Goal: Book appointment/travel/reservation

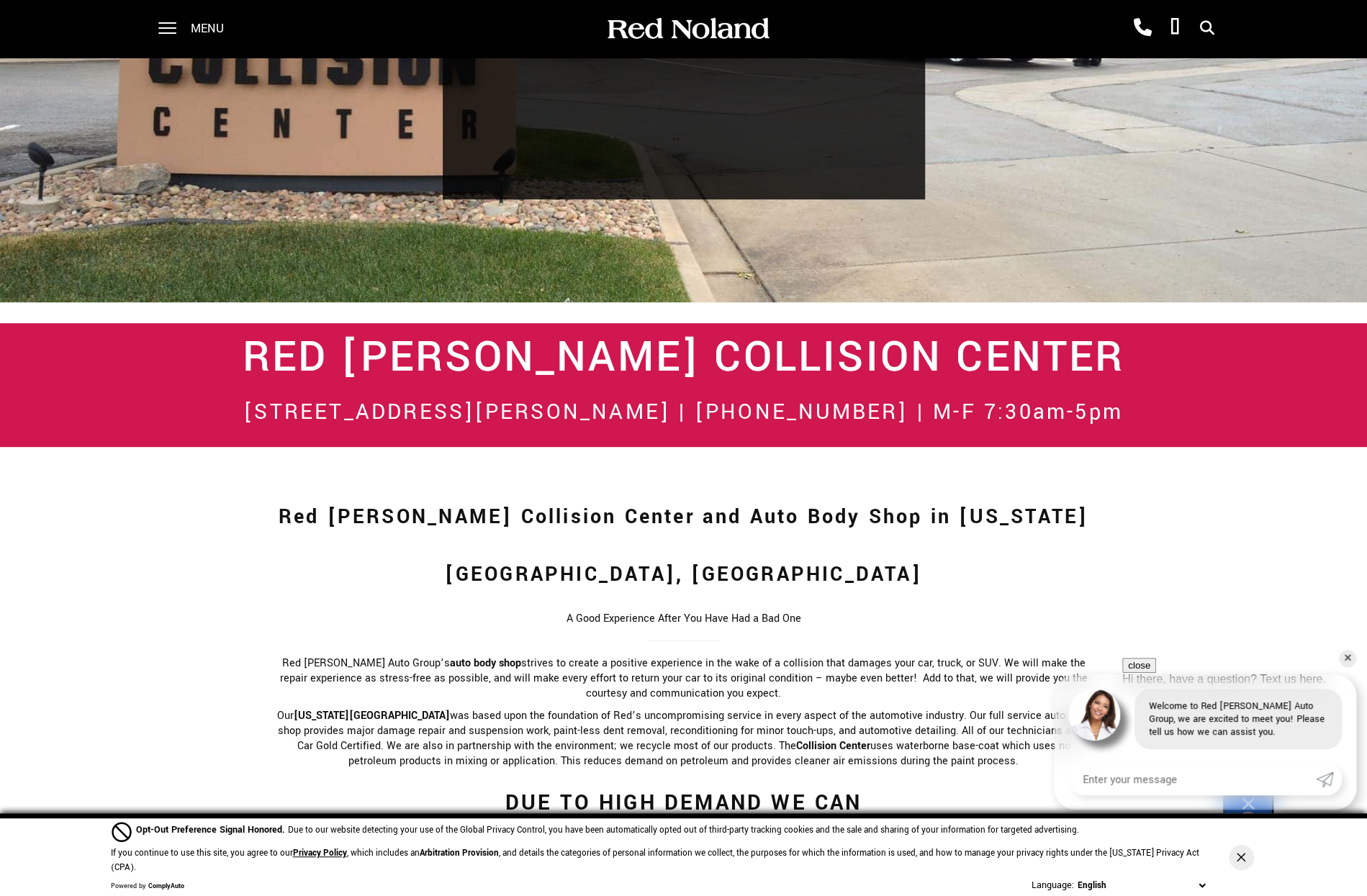
scroll to position [648, 0]
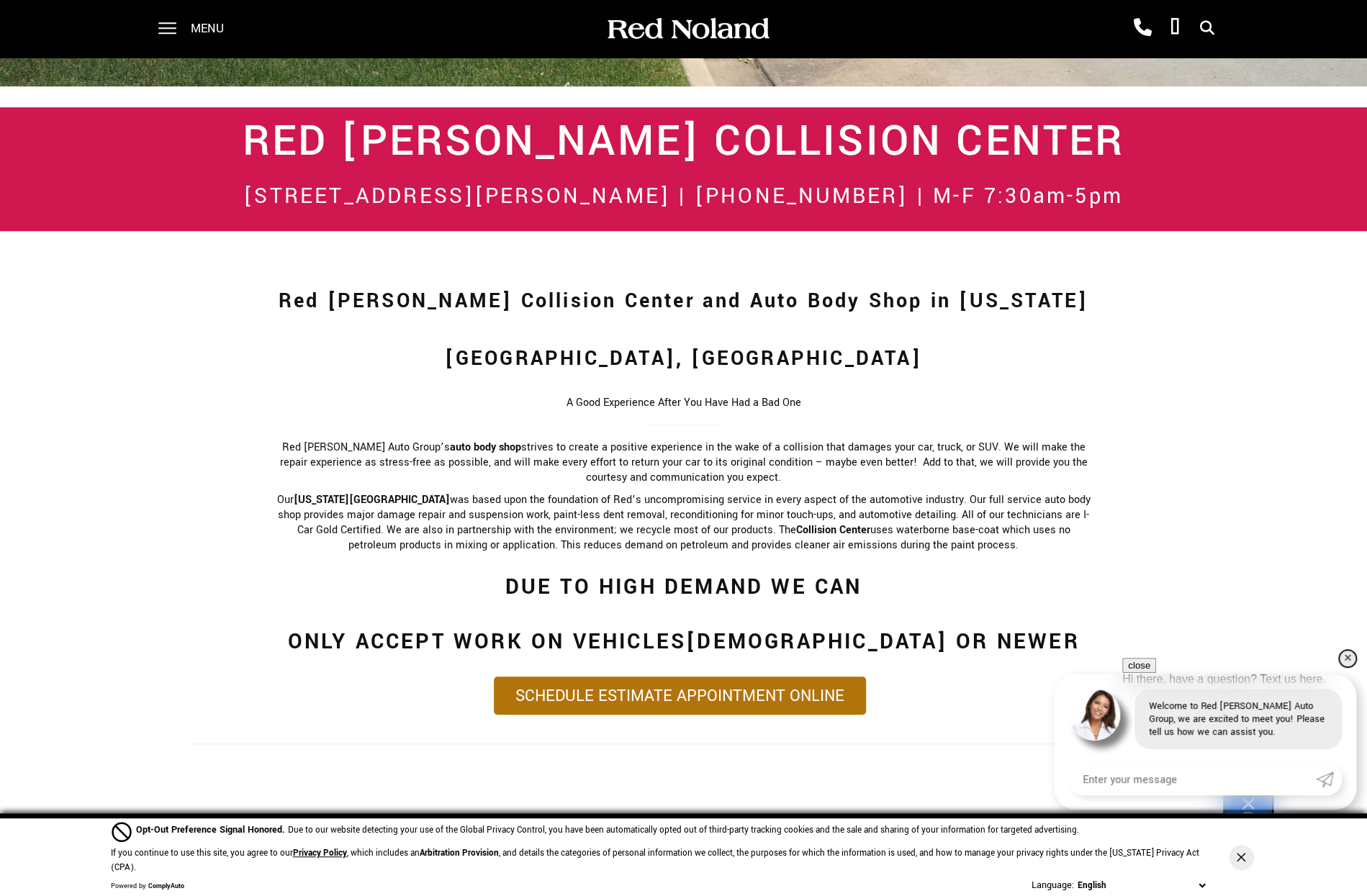
click at [1350, 653] on link "✕" at bounding box center [1347, 658] width 17 height 17
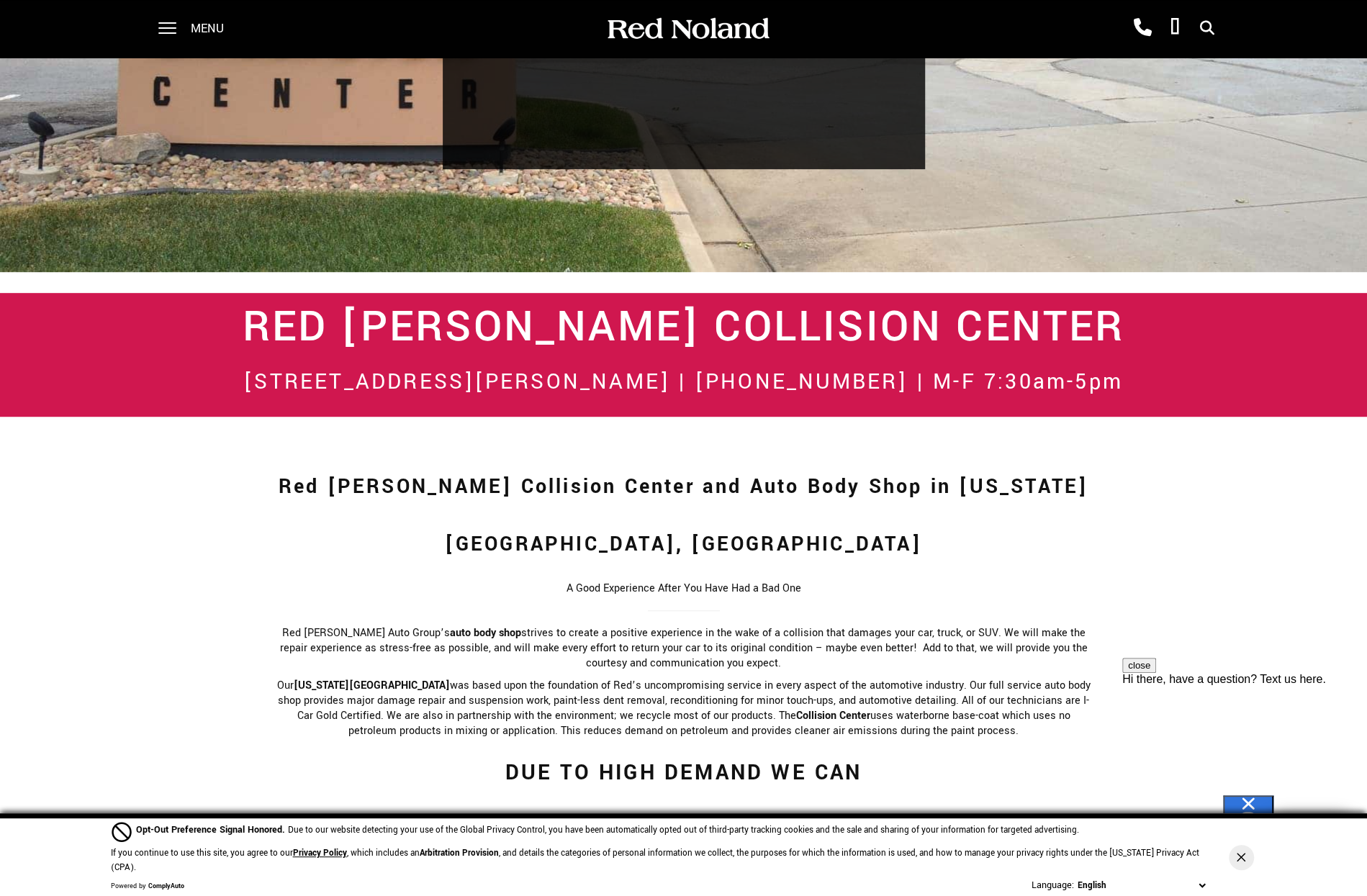
scroll to position [677, 0]
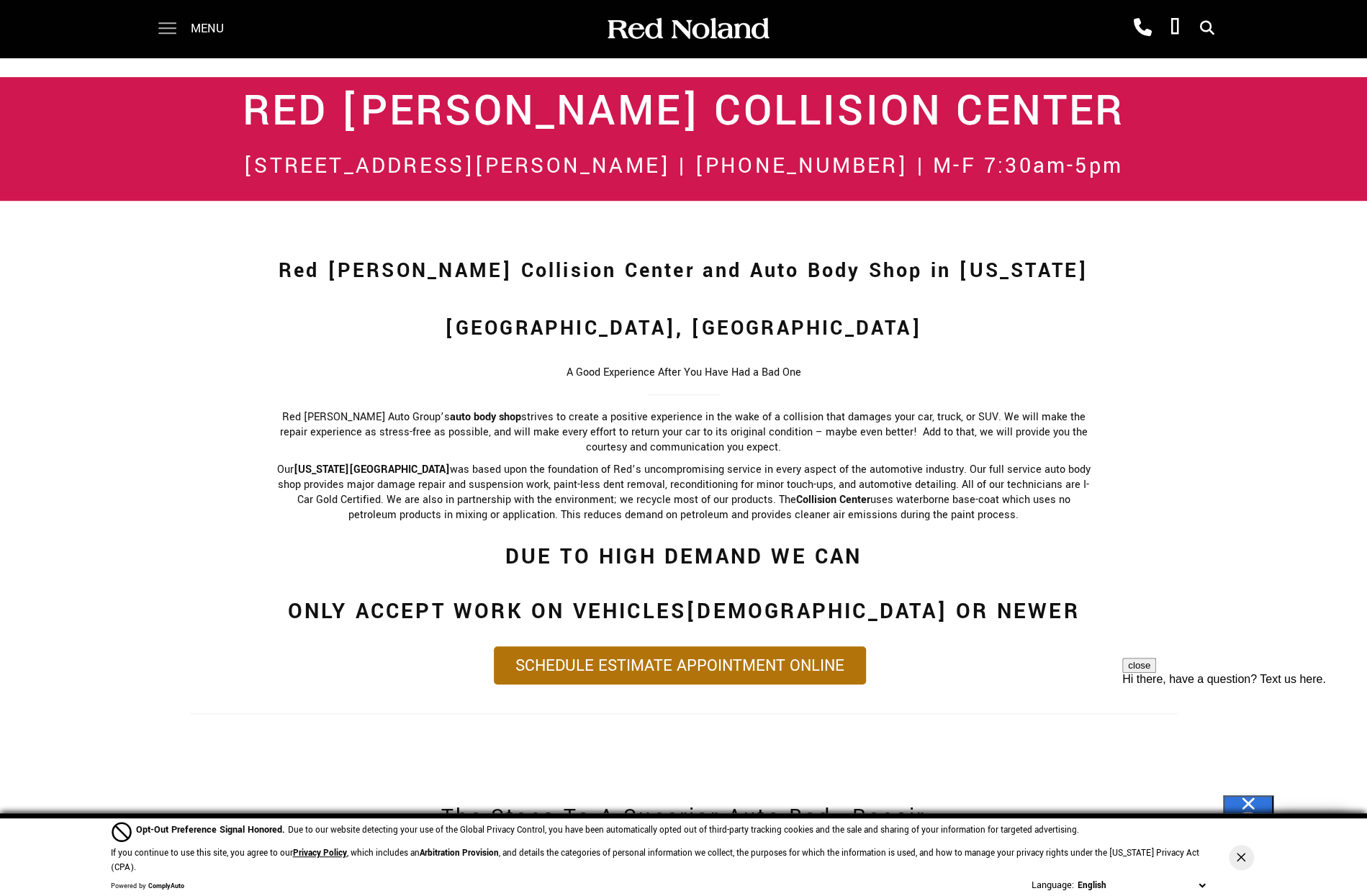
click at [158, 26] on span at bounding box center [167, 28] width 18 height 57
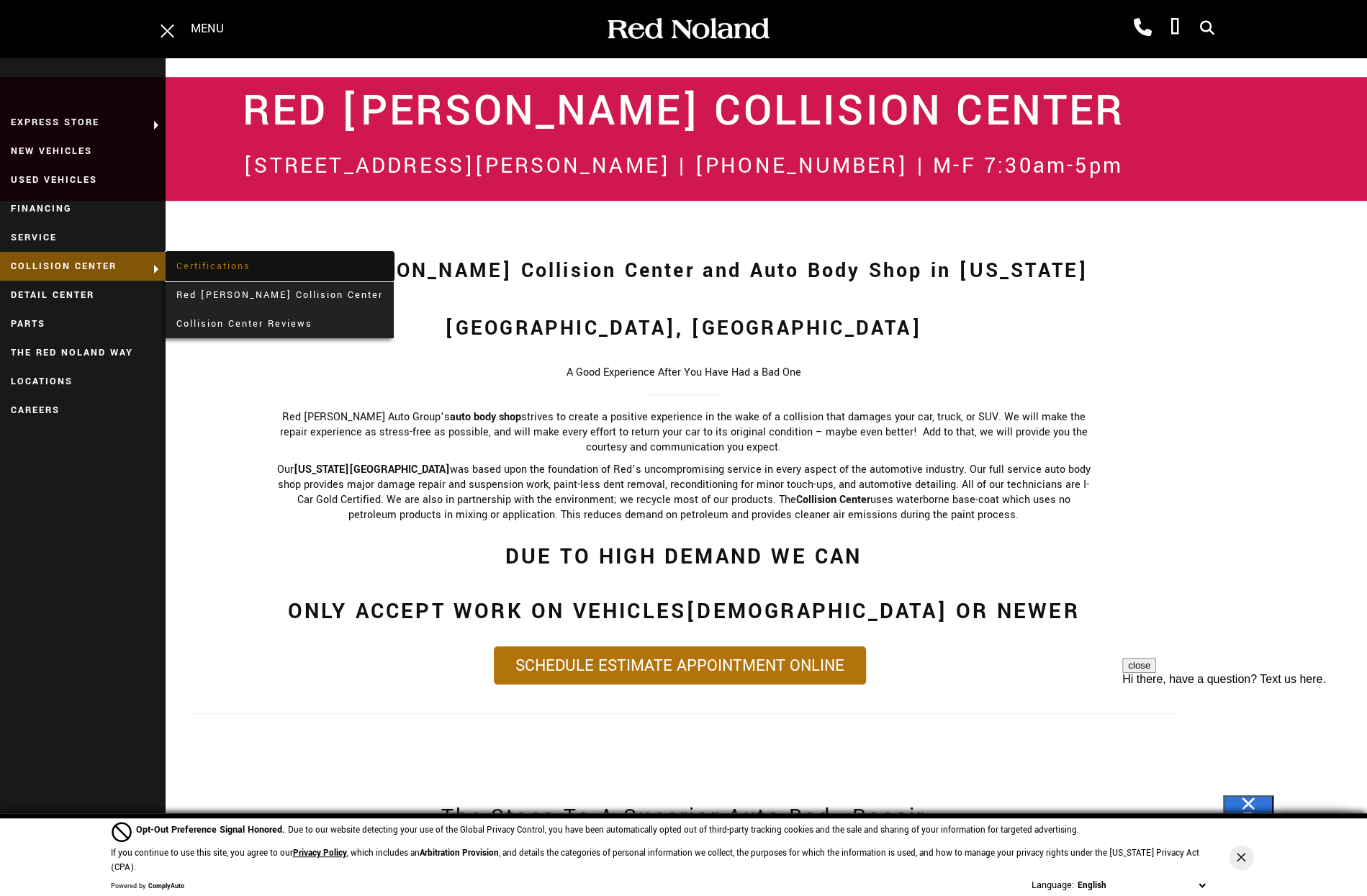
click at [219, 262] on link "Certifications" at bounding box center [279, 266] width 228 height 29
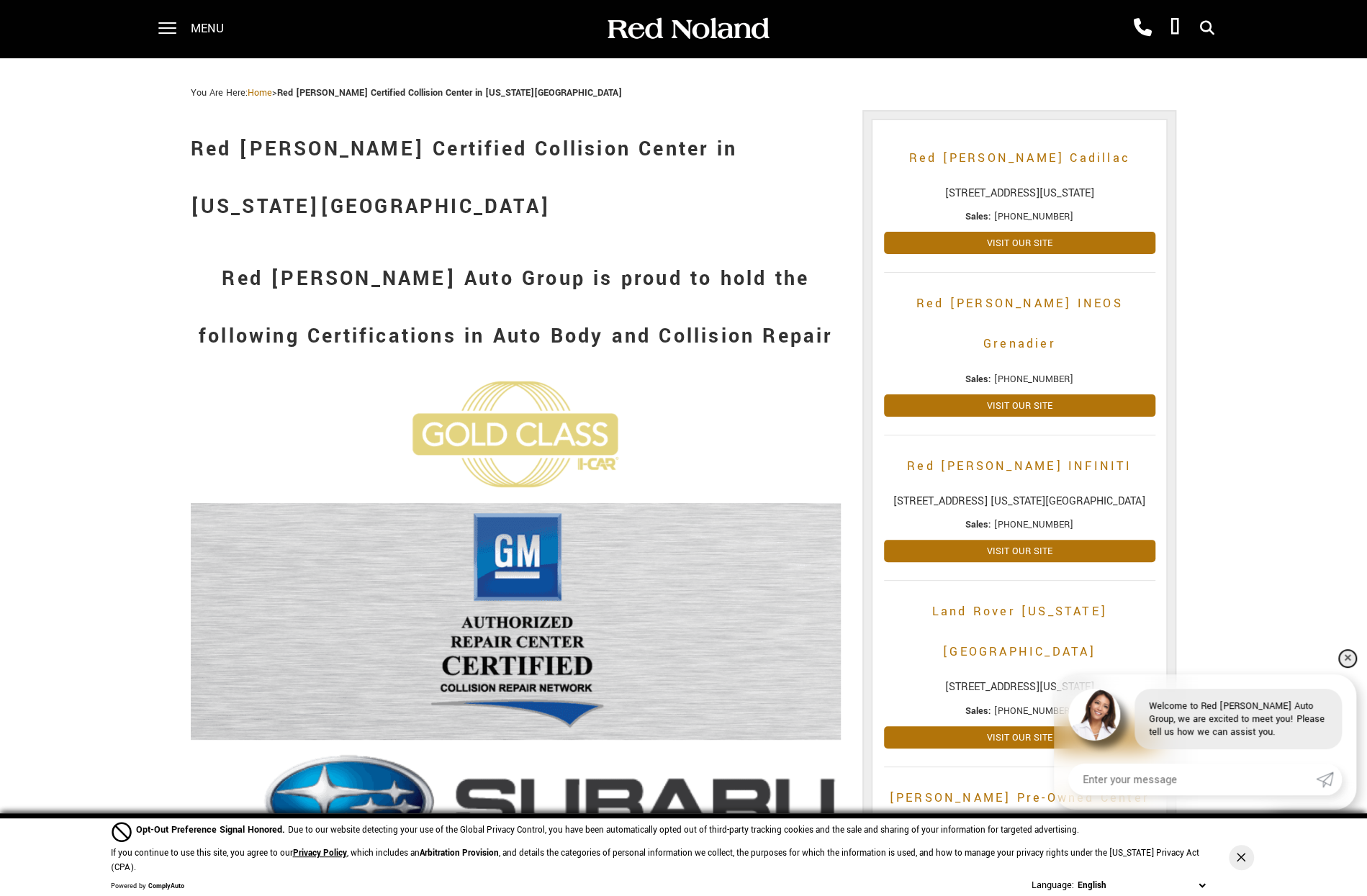
click at [1346, 657] on link "✕" at bounding box center [1347, 658] width 17 height 17
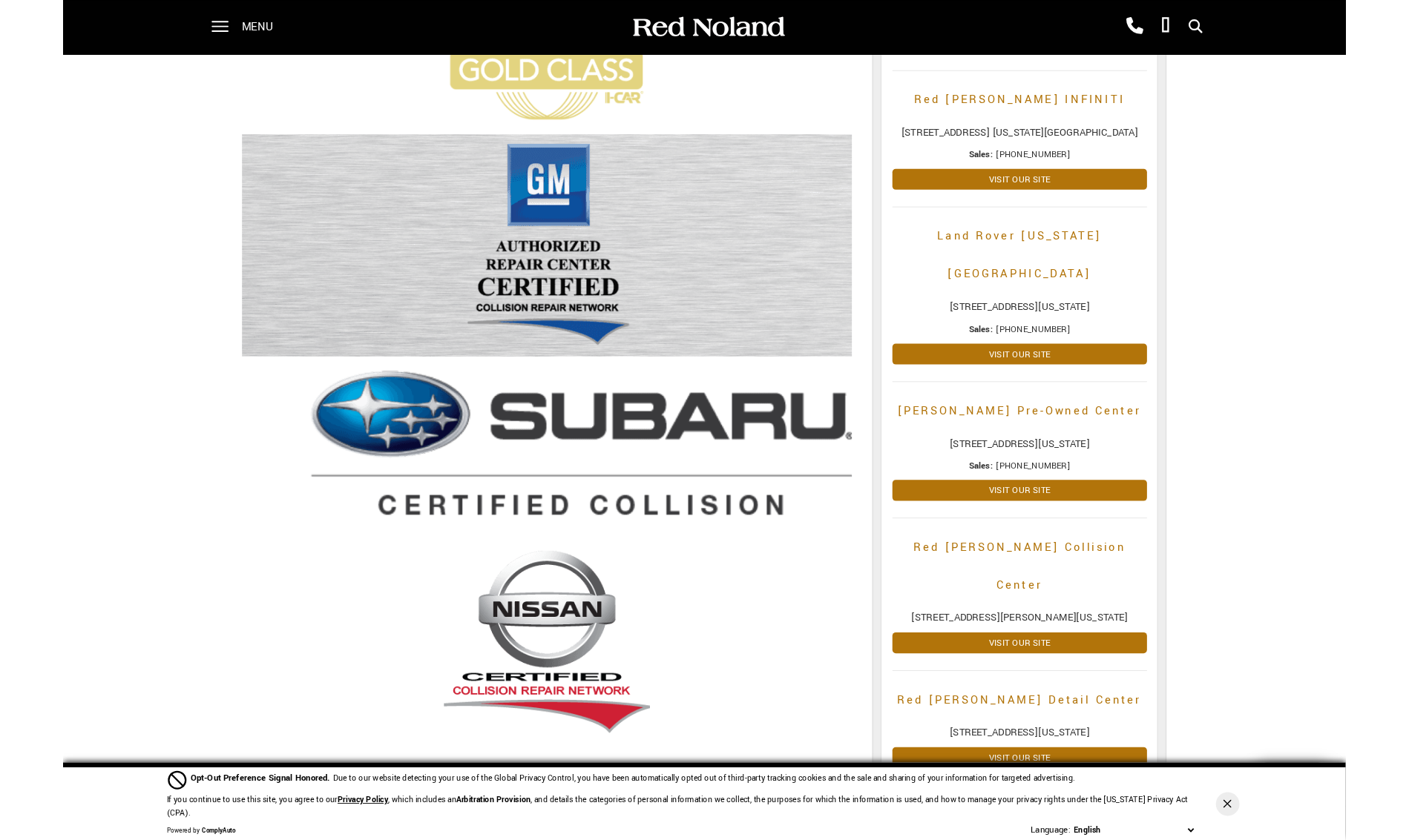
scroll to position [519, 0]
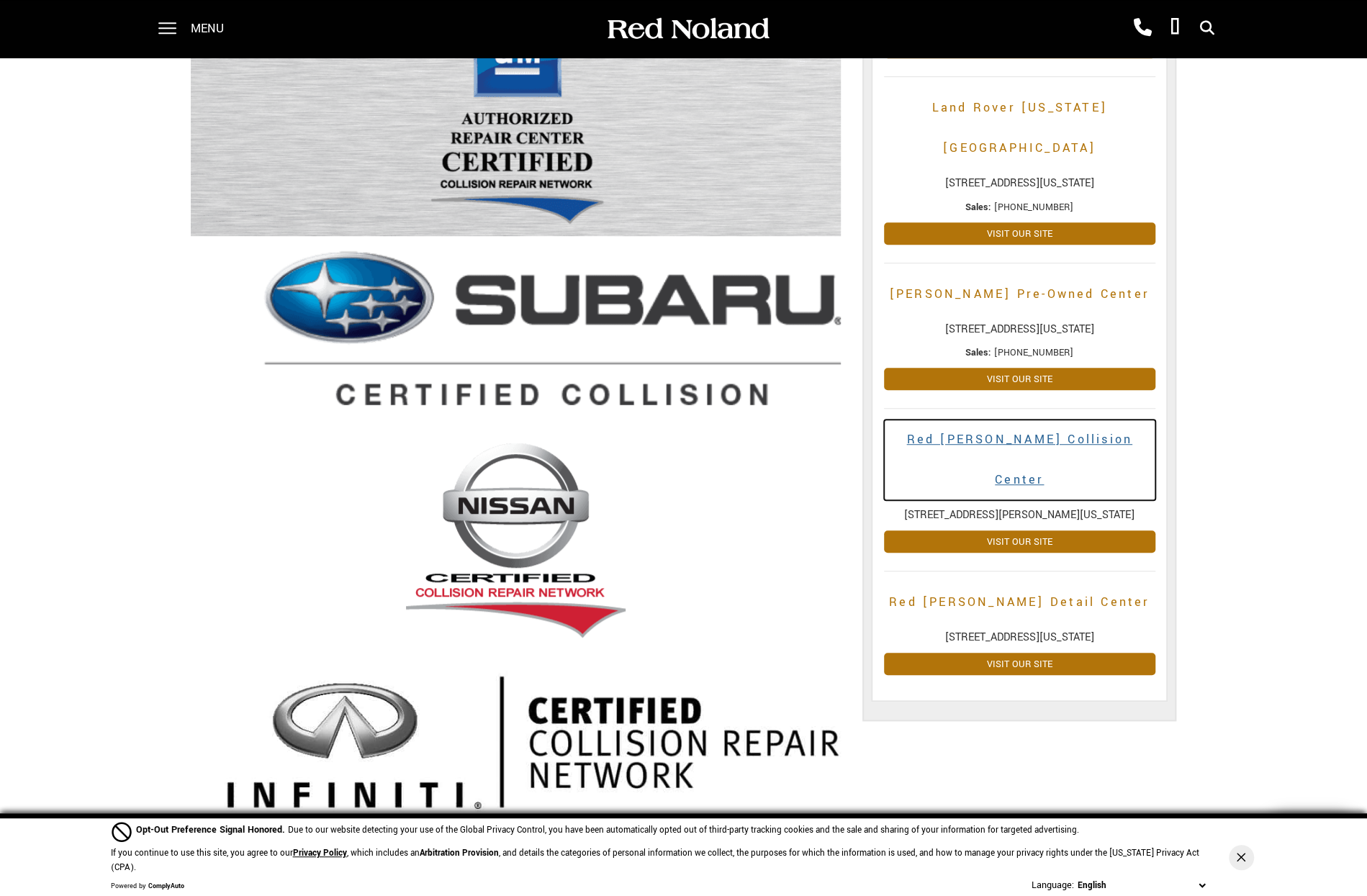
click at [947, 419] on h2 "Red [PERSON_NAME] Collision Center" at bounding box center [1020, 459] width 272 height 80
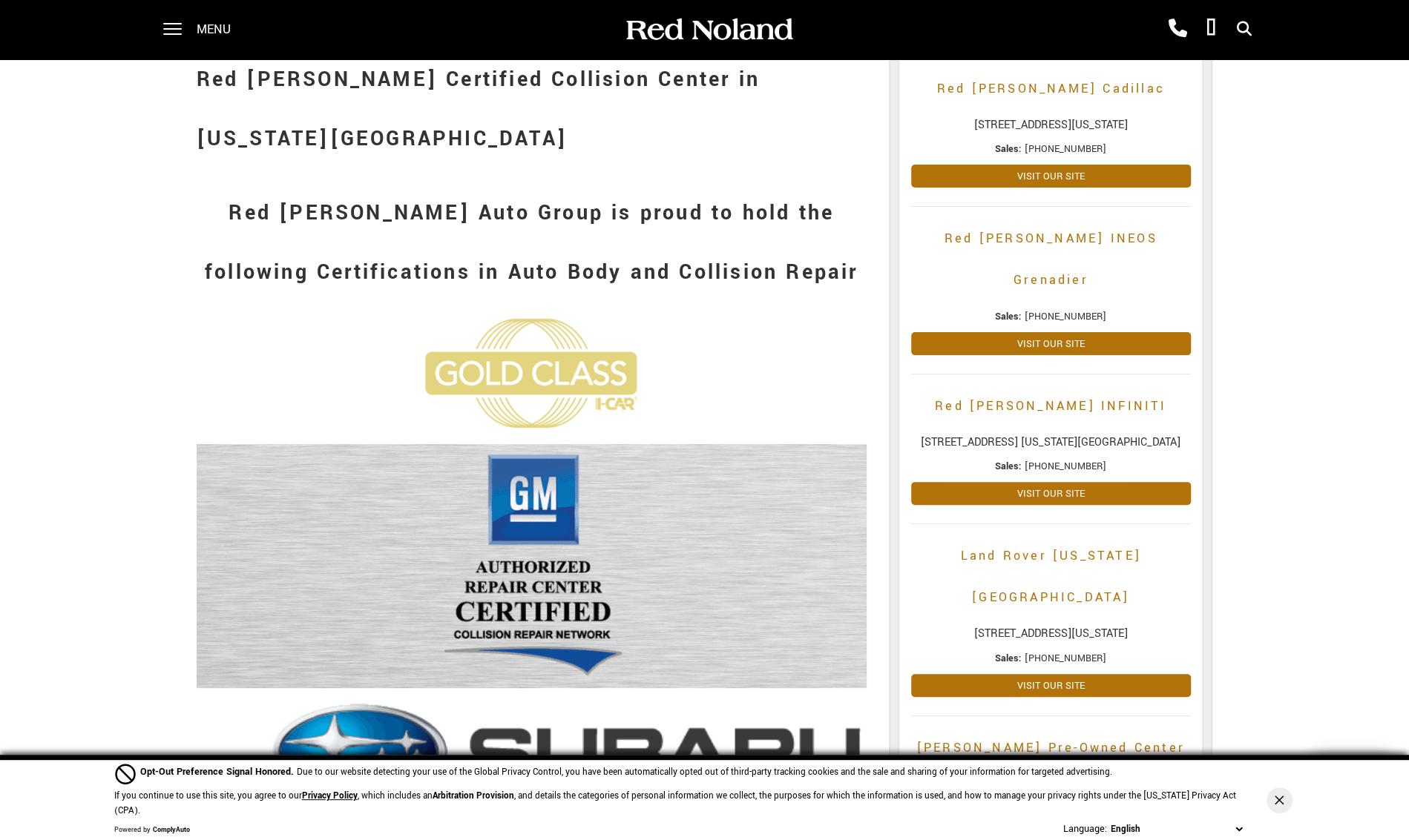
scroll to position [0, 0]
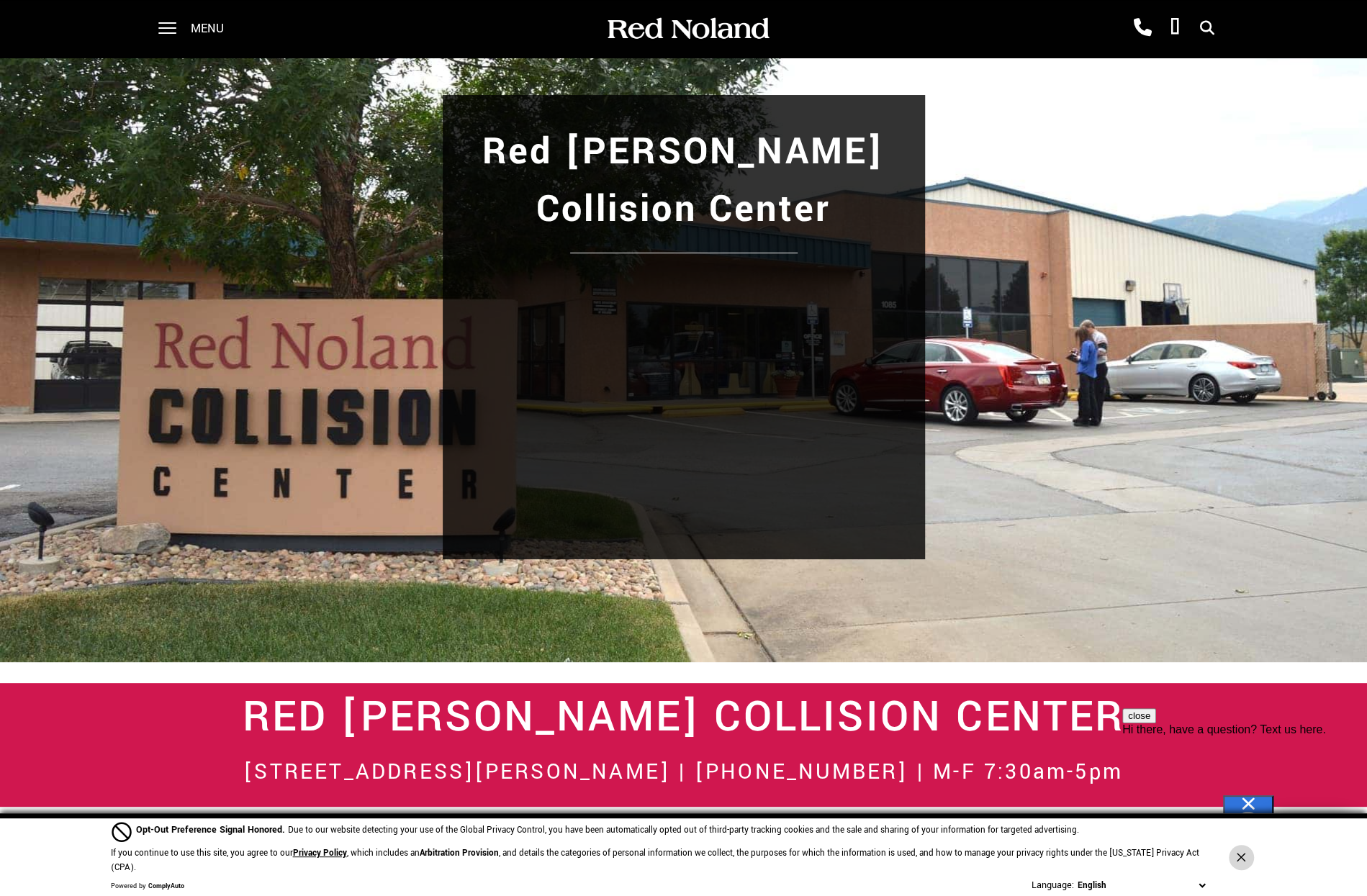
click at [1243, 859] on icon "Close Button" at bounding box center [1241, 856] width 8 height 8
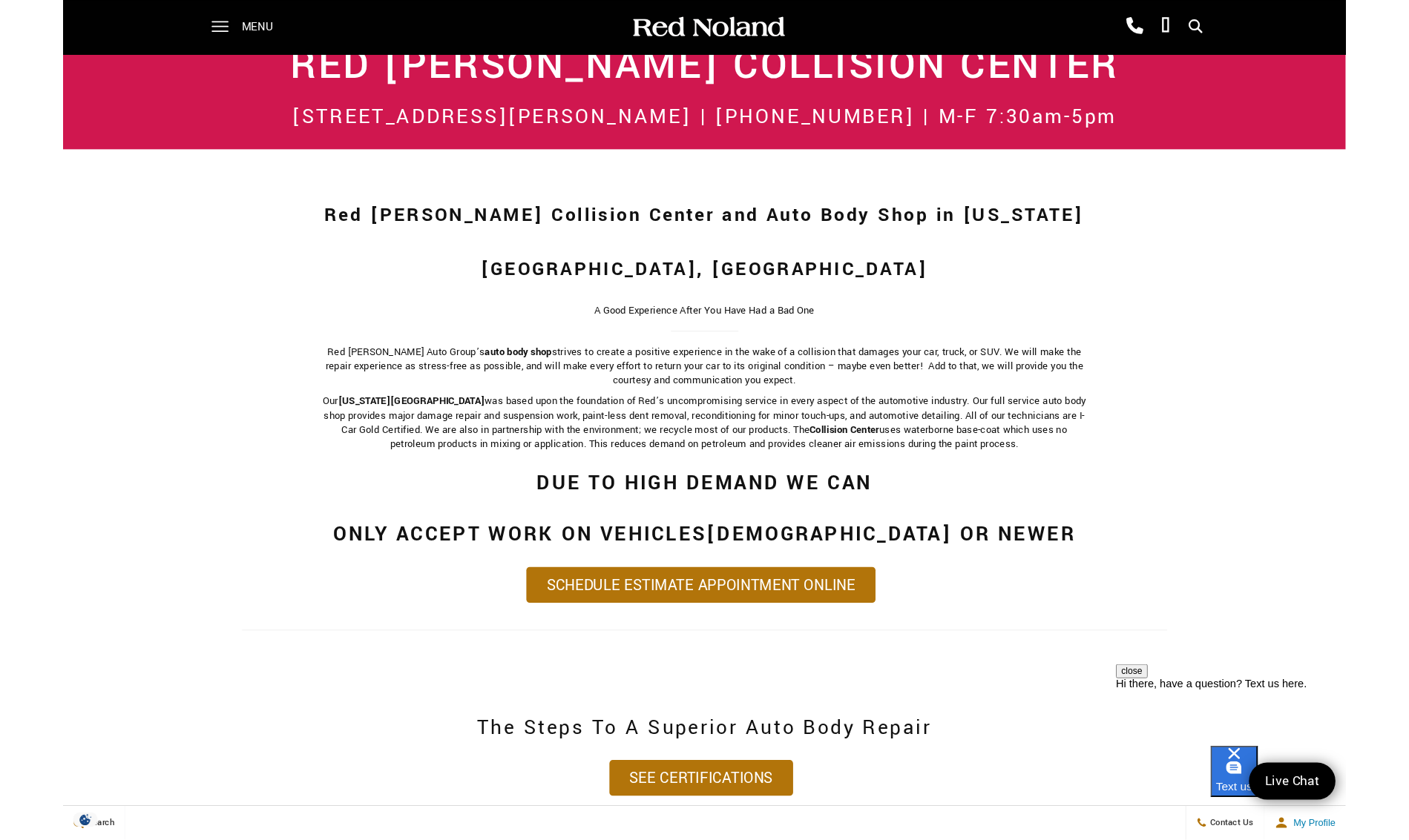
scroll to position [890, 0]
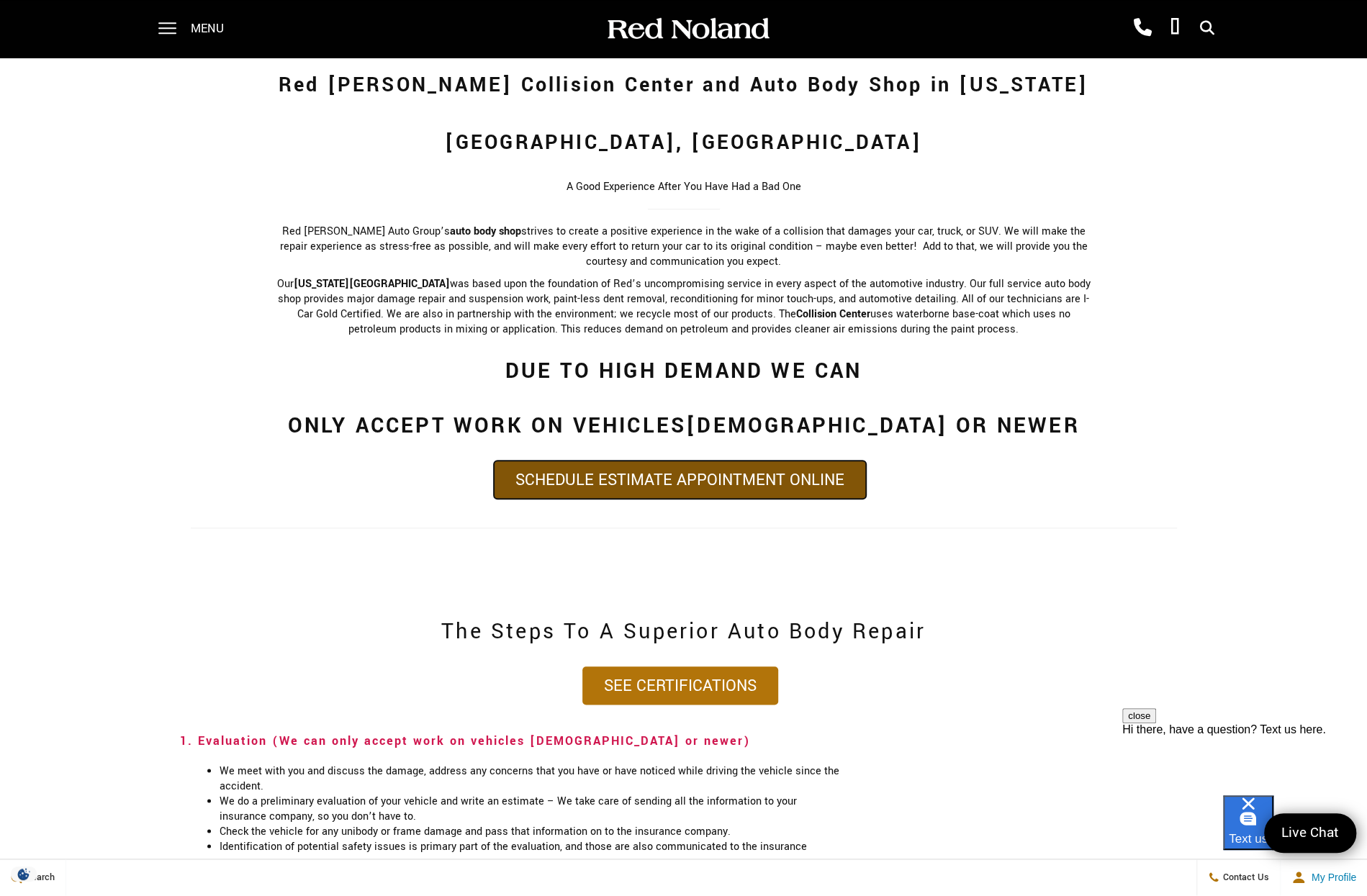
click at [688, 460] on link "Schedule Estimate Appointment Online" at bounding box center [679, 479] width 372 height 38
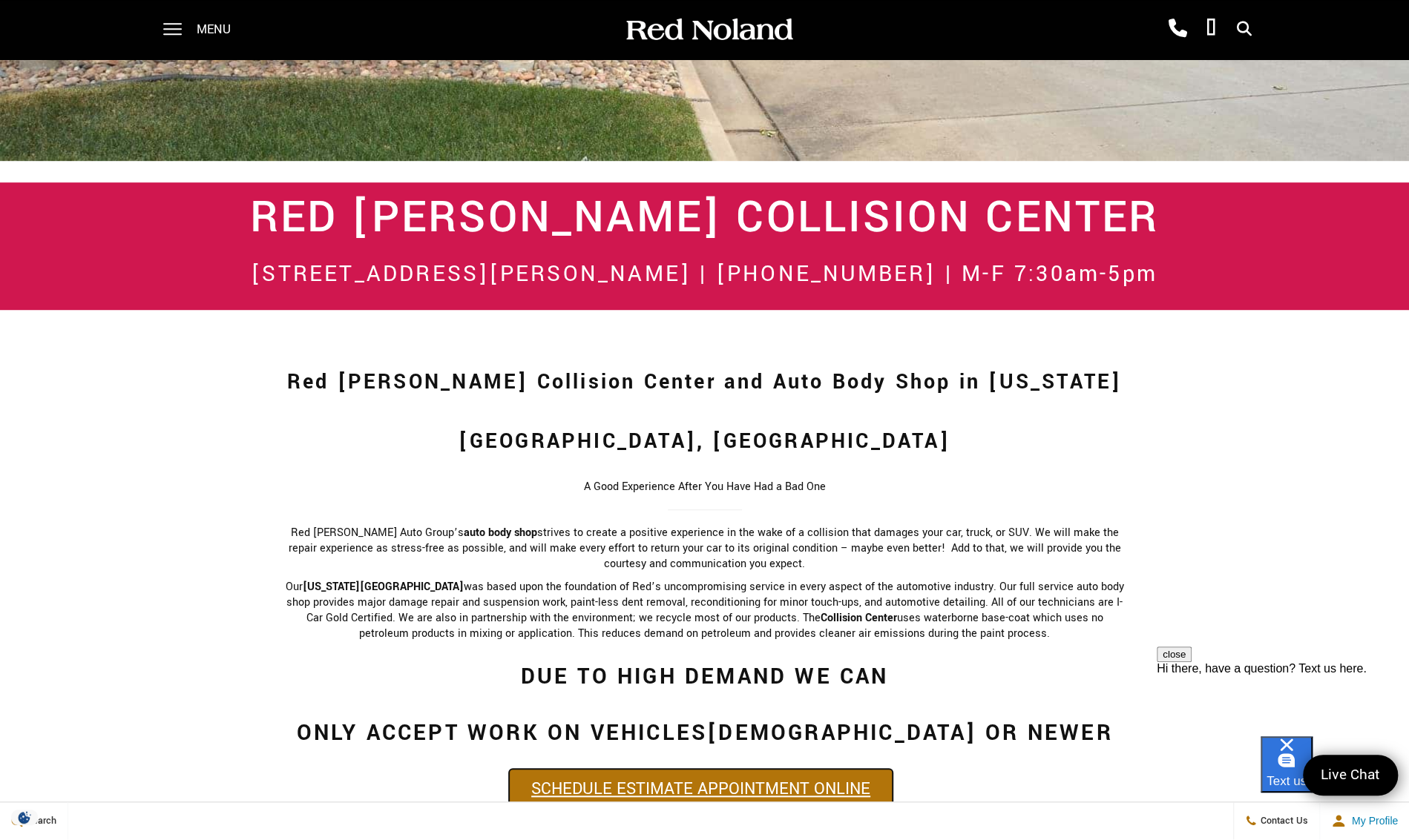
scroll to position [299, 0]
